Goal: Find contact information: Find contact information

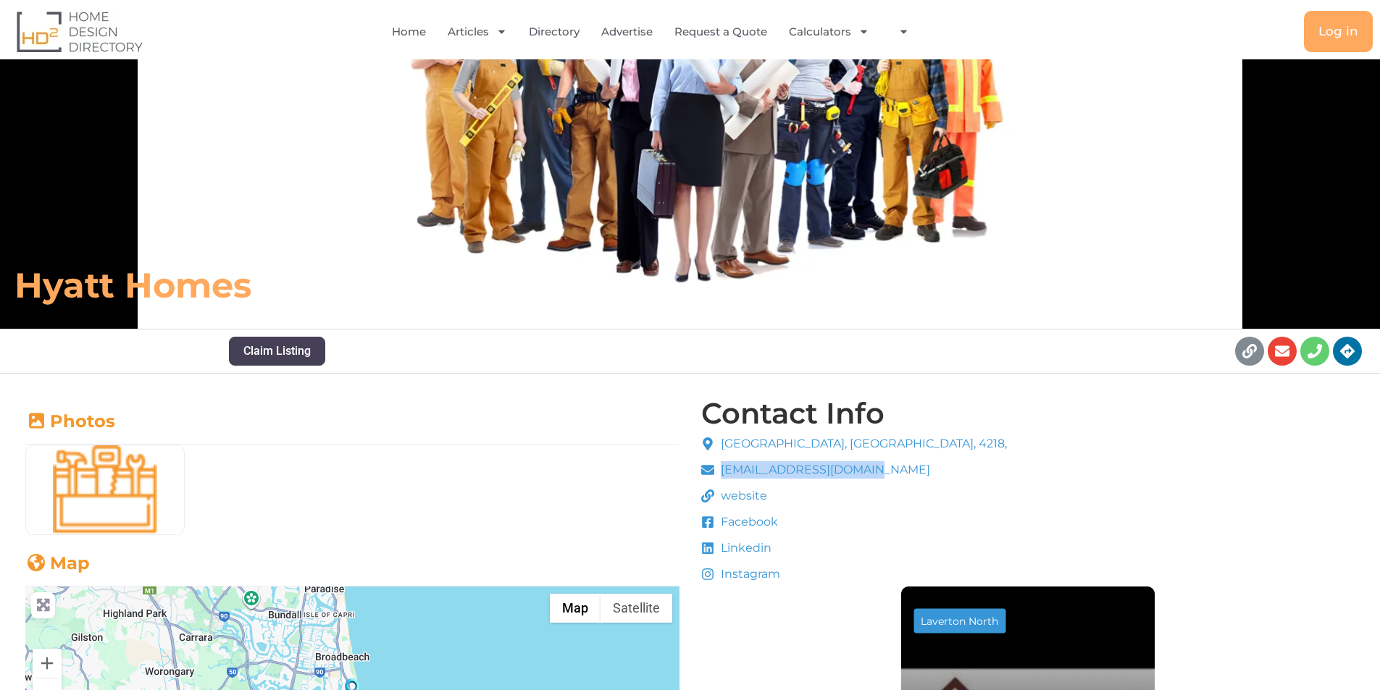
drag, startPoint x: 887, startPoint y: 470, endPoint x: 716, endPoint y: 472, distance: 170.2
copy span "[EMAIL_ADDRESS][DOMAIN_NAME]"
